Goal: Transaction & Acquisition: Purchase product/service

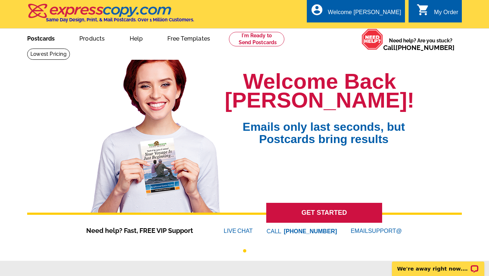
click at [51, 43] on link "Postcards" at bounding box center [41, 37] width 51 height 17
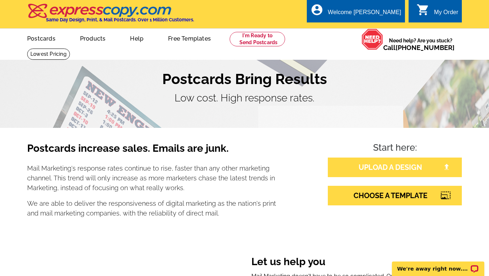
click at [338, 170] on link "UPLOAD A DESIGN" at bounding box center [395, 168] width 134 height 20
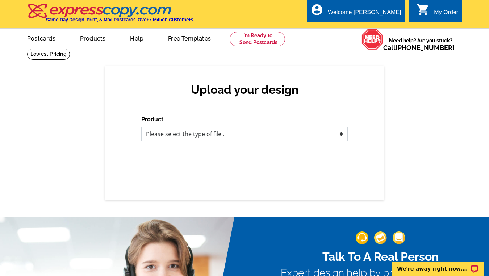
click at [267, 137] on select "Please select the type of file... Postcards Business Cards Letters and flyers G…" at bounding box center [244, 134] width 207 height 15
select select "1"
click at [141, 127] on select "Please select the type of file... Postcards Business Cards Letters and flyers G…" at bounding box center [244, 134] width 207 height 15
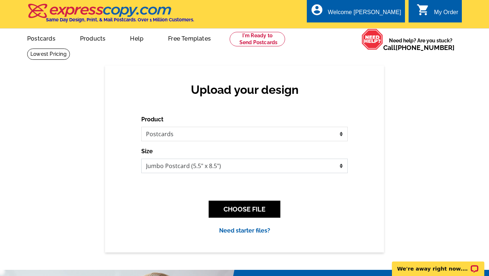
click at [249, 168] on select "Jumbo Postcard (5.5" x 8.5") Regular Postcard (4.25" x 5.6") Panoramic Postcard…" at bounding box center [244, 166] width 207 height 15
select select "1"
click at [141, 159] on select "Jumbo Postcard (5.5" x 8.5") Regular Postcard (4.25" x 5.6") Panoramic Postcard…" at bounding box center [244, 166] width 207 height 15
click at [247, 211] on button "CHOOSE FILE" at bounding box center [245, 209] width 72 height 17
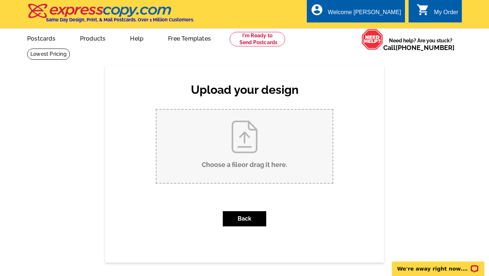
click at [235, 139] on input "Choose a file or drag it here ." at bounding box center [245, 146] width 176 height 73
type input "C:\fakepath\We Sell- 2 properties.pdf"
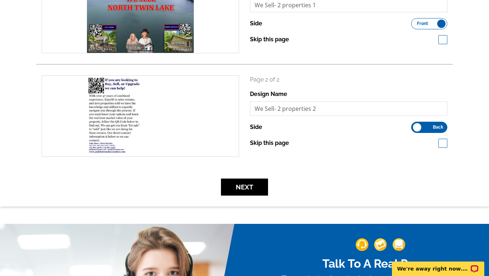
scroll to position [149, 0]
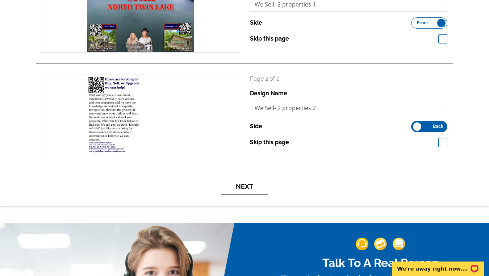
click at [240, 189] on button "Next" at bounding box center [244, 186] width 47 height 17
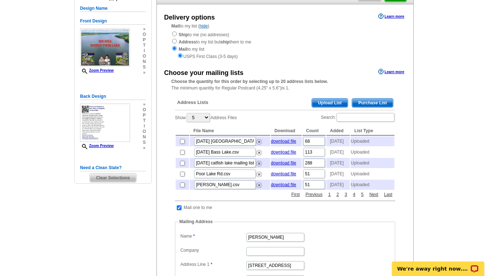
scroll to position [76, 0]
click at [326, 102] on span "Upload List" at bounding box center [330, 102] width 36 height 9
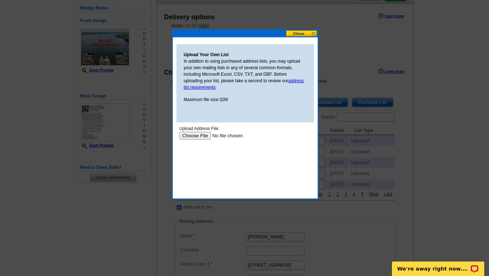
scroll to position [0, 0]
click at [203, 134] on input "file" at bounding box center [225, 136] width 92 height 8
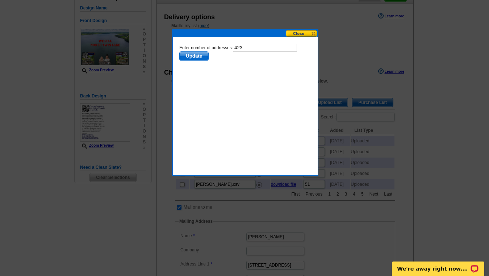
click at [191, 57] on span "Update" at bounding box center [194, 55] width 29 height 9
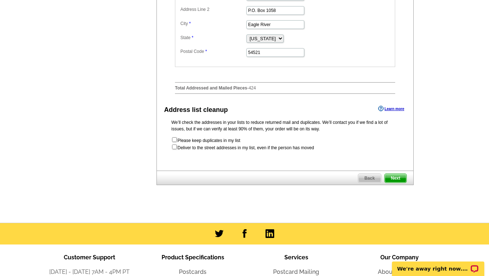
scroll to position [348, 0]
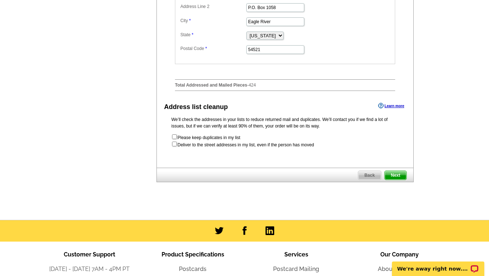
click at [398, 180] on span "Next" at bounding box center [396, 175] width 22 height 9
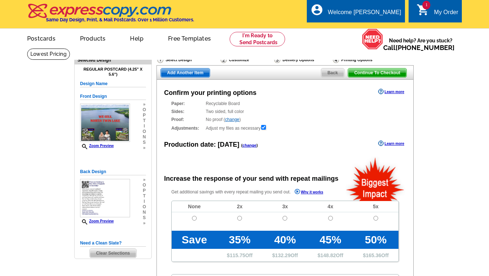
radio input "false"
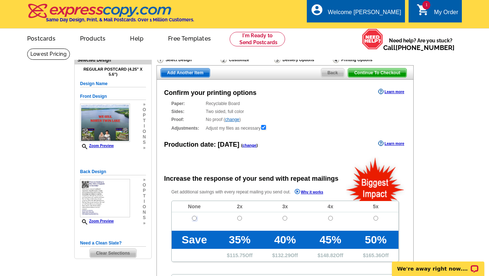
click at [193, 218] on input "radio" at bounding box center [194, 218] width 5 height 5
radio input "true"
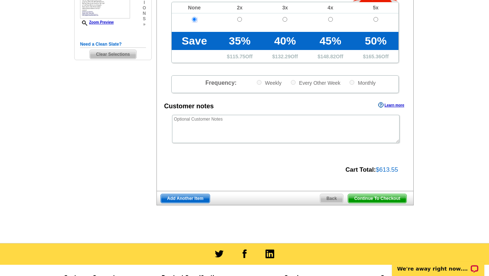
scroll to position [196, 0]
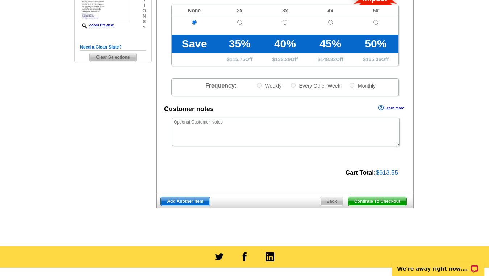
click at [376, 203] on span "Continue To Checkout" at bounding box center [377, 201] width 58 height 9
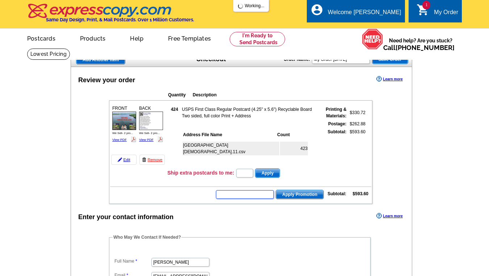
click at [259, 195] on input "text" at bounding box center [245, 194] width 58 height 9
click at [254, 193] on input "text" at bounding box center [245, 194] width 58 height 9
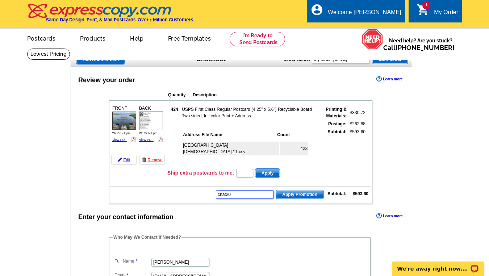
type input "chat20"
click at [306, 194] on span "Apply Promotion" at bounding box center [299, 194] width 47 height 9
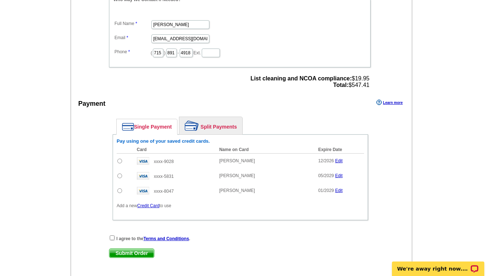
scroll to position [263, 0]
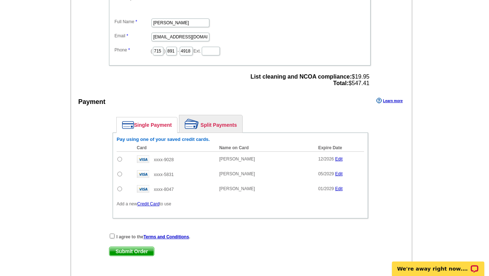
click at [119, 172] on input "radio" at bounding box center [119, 174] width 5 height 5
radio input "true"
click at [111, 235] on input "checkbox" at bounding box center [112, 236] width 5 height 5
checkbox input "true"
click at [129, 253] on span "Submit Order" at bounding box center [131, 251] width 45 height 9
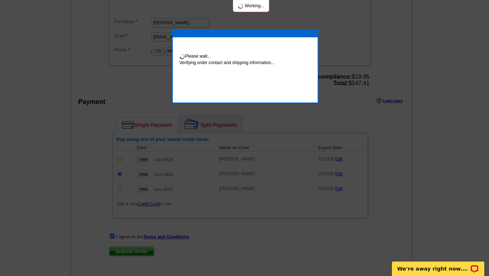
scroll to position [260, 0]
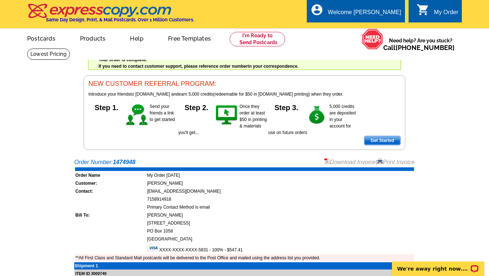
click at [362, 211] on td "Primary Contact Method is email" at bounding box center [281, 207] width 268 height 7
click at [353, 162] on link "Download Invoice" at bounding box center [349, 162] width 51 height 6
